Goal: Task Accomplishment & Management: Complete application form

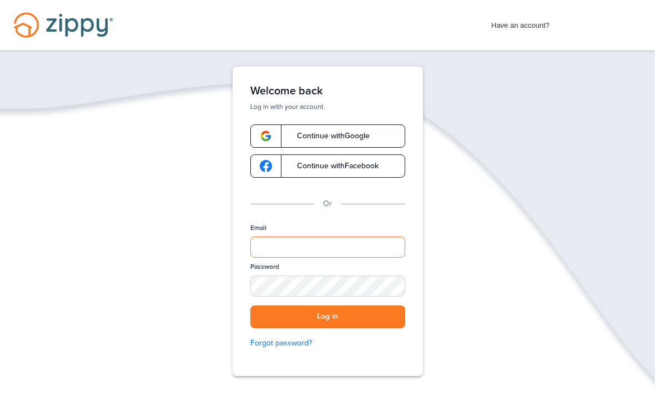
click at [300, 251] on input "Email" at bounding box center [327, 247] width 155 height 21
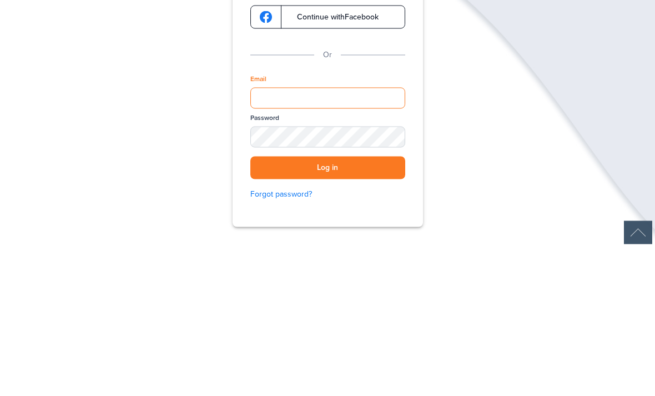
type input "**********"
click at [328, 305] on button "Log in" at bounding box center [327, 316] width 155 height 23
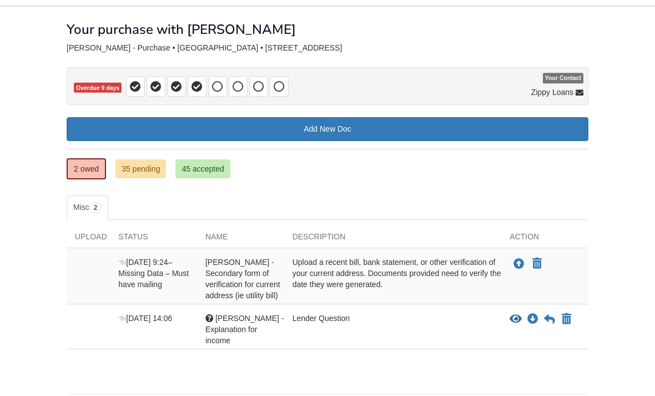
scroll to position [62, 0]
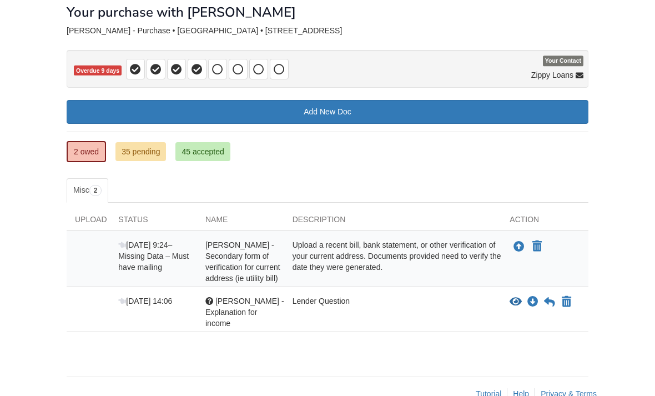
click at [380, 323] on div "Lender Question" at bounding box center [393, 311] width 218 height 33
click at [144, 305] on span "Aug 8 14:06" at bounding box center [145, 300] width 54 height 9
click at [244, 326] on span "Salvador Ortega Minjares - Explanation for income" at bounding box center [244, 311] width 79 height 31
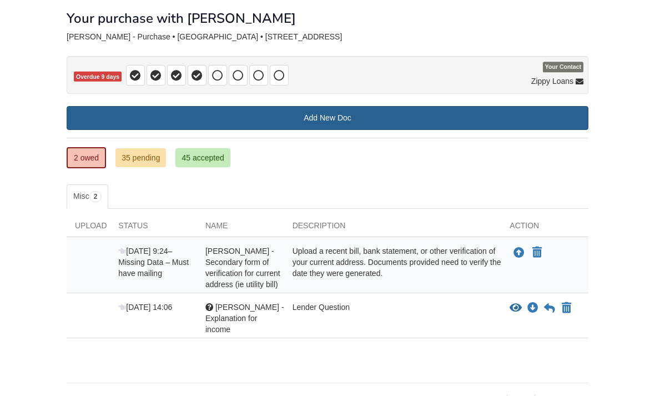
scroll to position [56, 0]
click at [339, 113] on link "Add New Doc" at bounding box center [328, 118] width 522 height 24
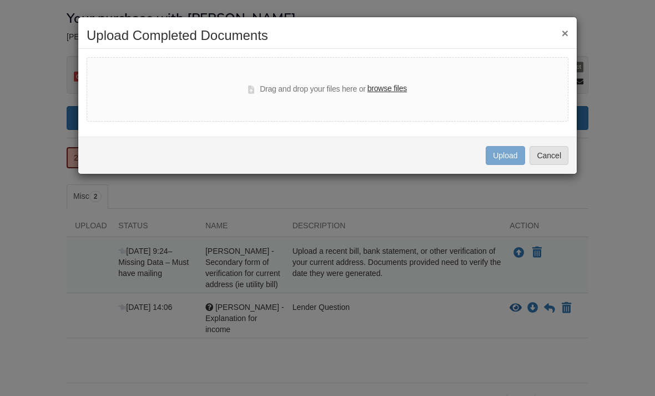
click at [394, 80] on div "Drag and drop your files here or browse files" at bounding box center [328, 89] width 482 height 64
click at [391, 94] on label "browse files" at bounding box center [387, 89] width 39 height 12
click at [0, 0] on input "browse files" at bounding box center [0, 0] width 0 height 0
select select "****"
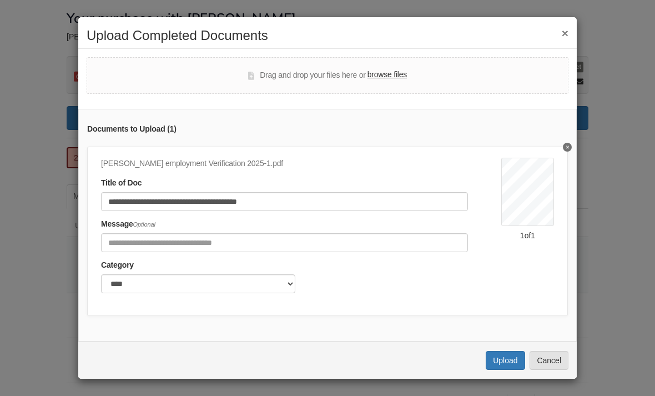
click at [391, 79] on label "browse files" at bounding box center [387, 75] width 39 height 12
click at [0, 0] on input "browse files" at bounding box center [0, 0] width 0 height 0
click at [497, 358] on button "Upload" at bounding box center [505, 360] width 39 height 19
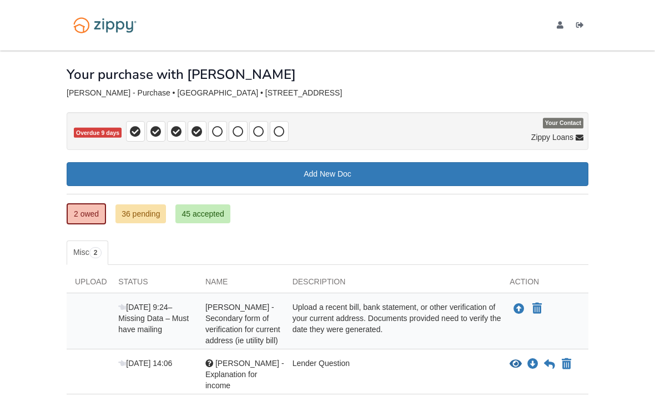
scroll to position [92, 0]
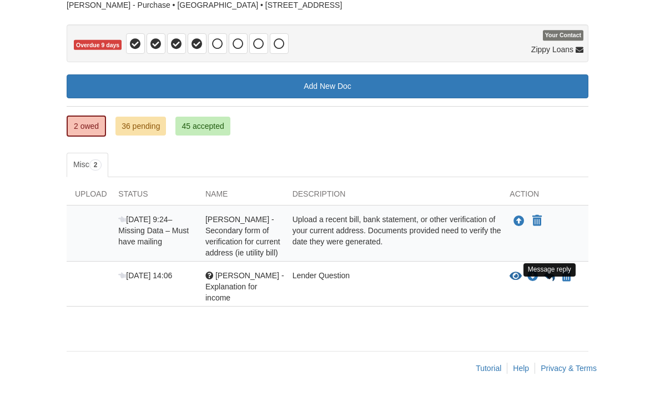
click at [549, 282] on icon at bounding box center [549, 276] width 11 height 11
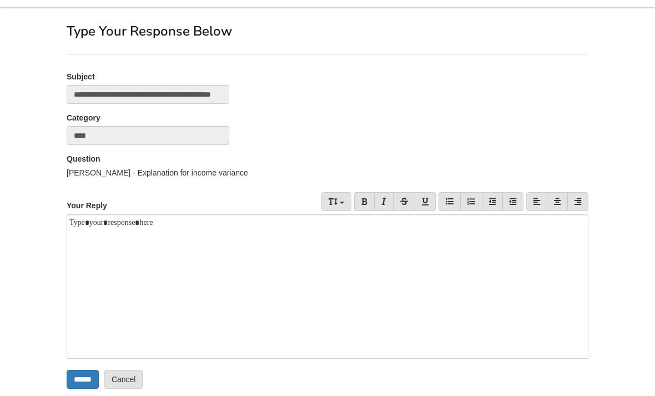
scroll to position [43, 0]
click at [107, 246] on div at bounding box center [328, 286] width 522 height 144
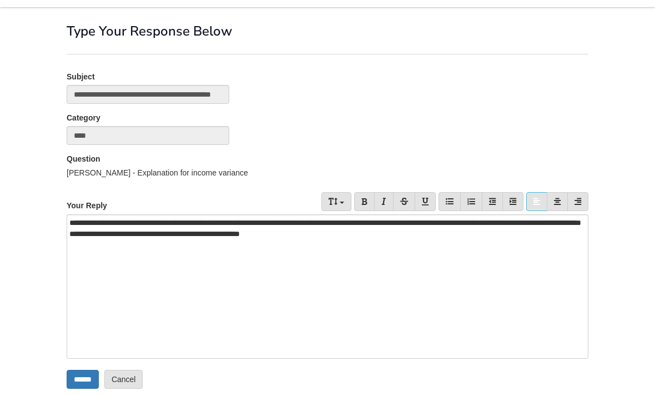
scroll to position [68, 0]
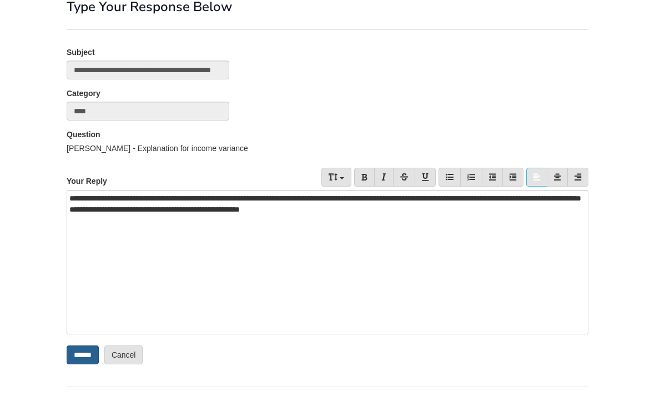
click at [90, 350] on input "******" at bounding box center [83, 354] width 32 height 19
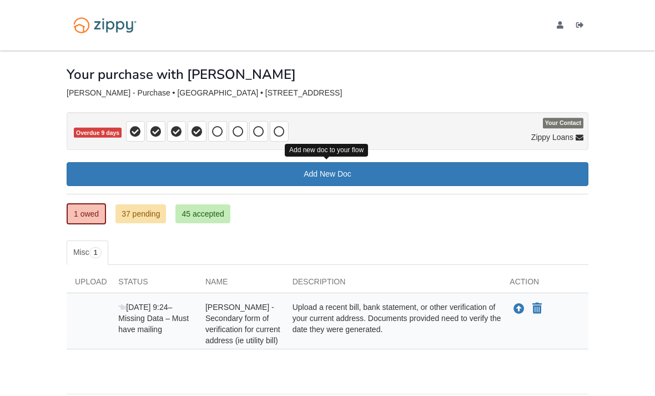
scroll to position [17, 0]
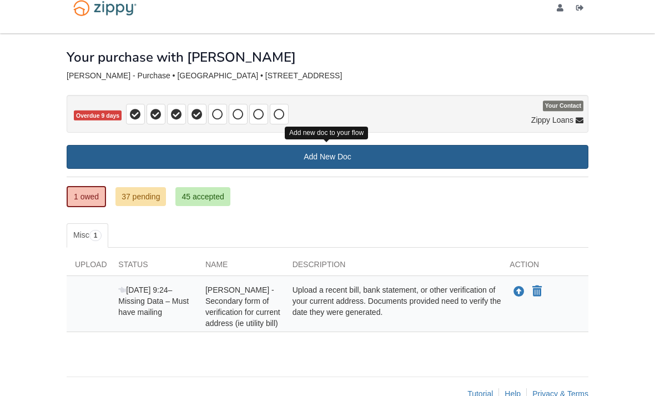
click at [366, 160] on link "Add New Doc" at bounding box center [328, 157] width 522 height 24
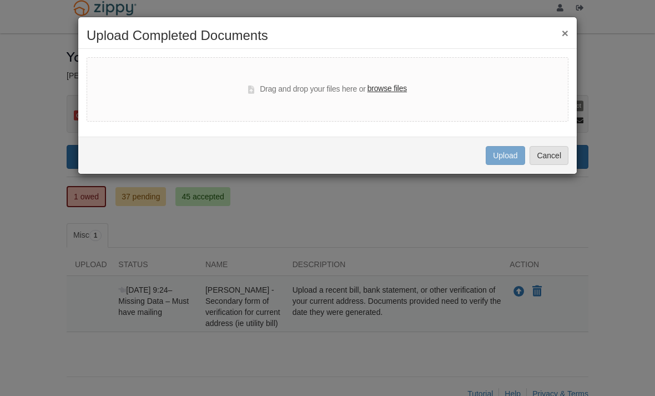
click at [394, 92] on label "browse files" at bounding box center [387, 89] width 39 height 12
click at [0, 0] on input "browse files" at bounding box center [0, 0] width 0 height 0
select select "****"
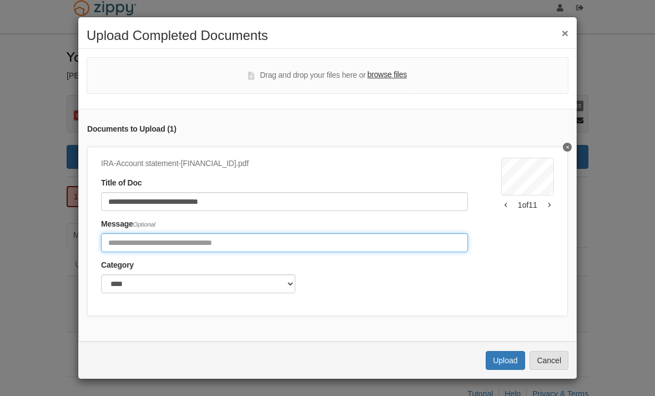
click at [320, 244] on input "Include any comments on this document" at bounding box center [284, 242] width 367 height 19
type input "**********"
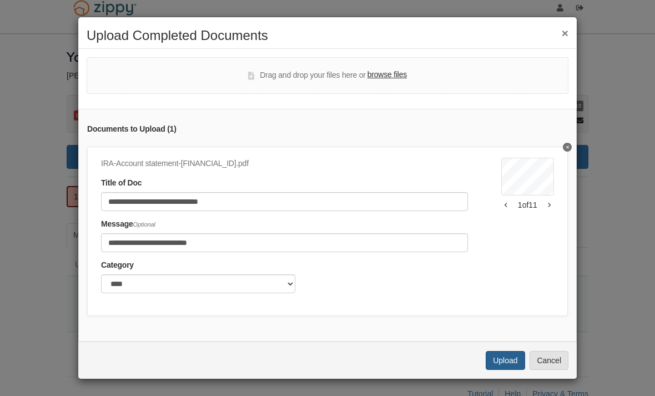
click at [496, 359] on button "Upload" at bounding box center [505, 360] width 39 height 19
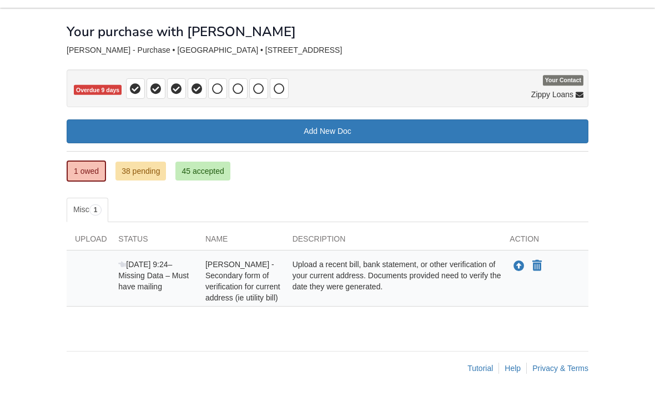
scroll to position [53, 0]
